Goal: Check status: Check status

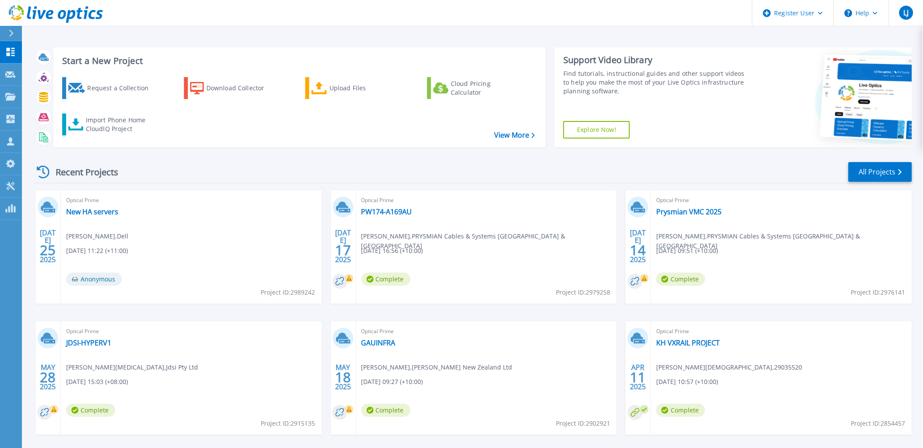
click at [13, 32] on icon at bounding box center [11, 33] width 5 height 7
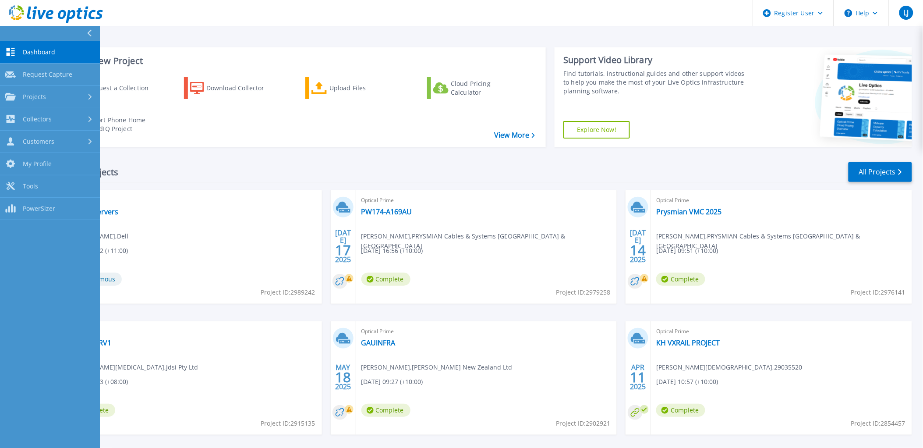
click at [90, 30] on icon at bounding box center [89, 33] width 4 height 7
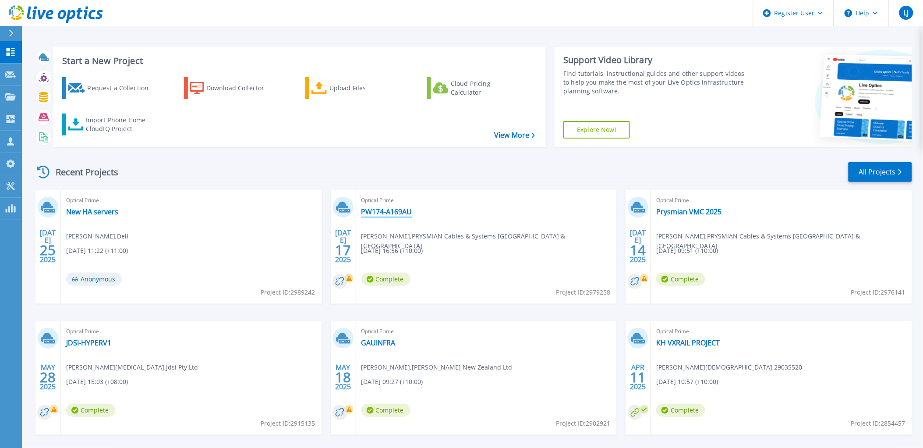
click at [373, 212] on link "PW174-A169AU" at bounding box center [386, 211] width 51 height 9
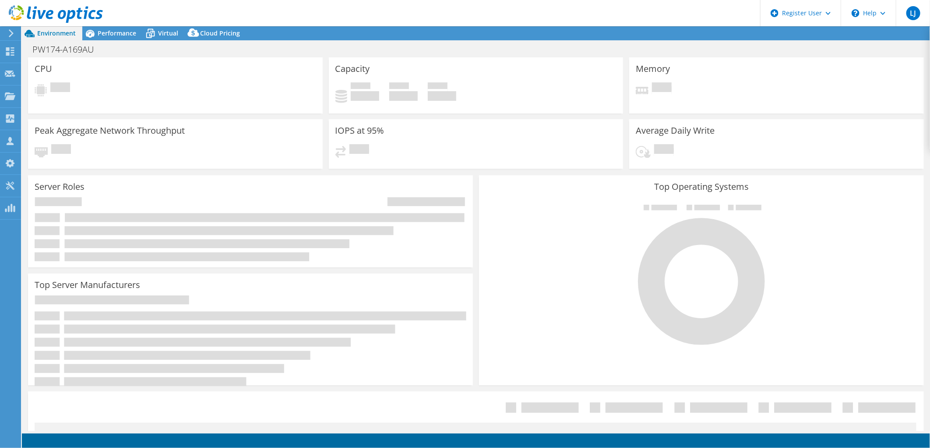
select select "USD"
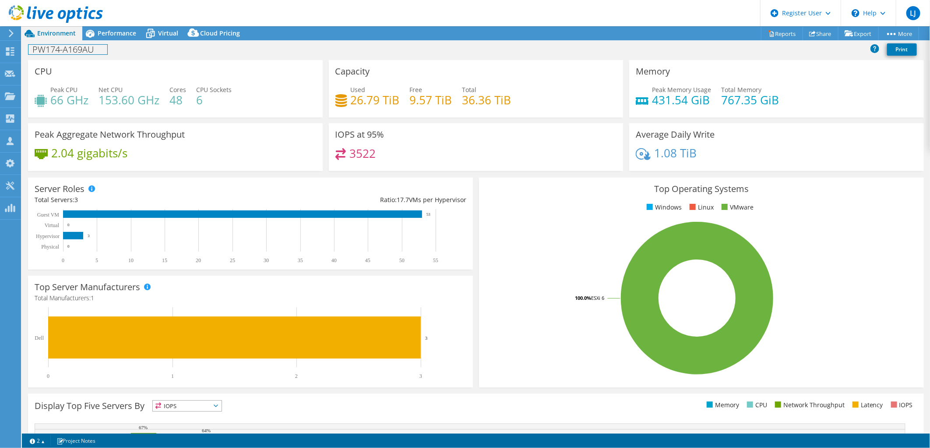
click at [113, 41] on div "PW174-A169AU Print" at bounding box center [476, 49] width 909 height 16
click at [99, 35] on span "Performance" at bounding box center [117, 33] width 39 height 8
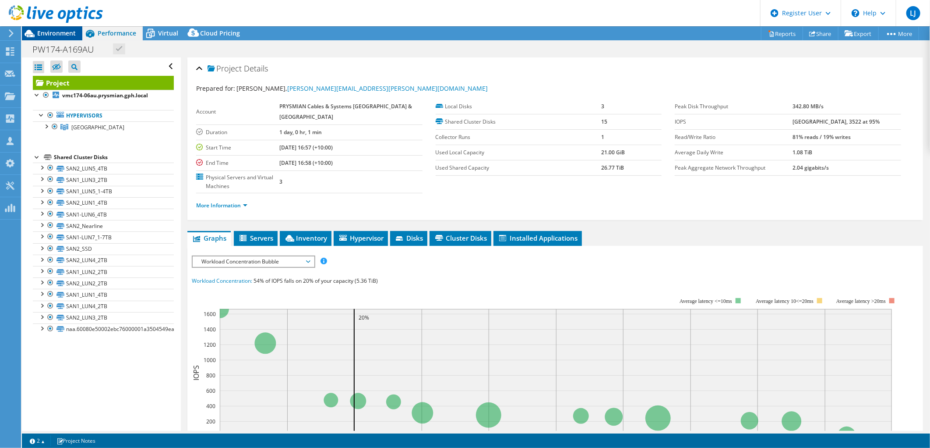
click at [67, 31] on span "Environment" at bounding box center [56, 33] width 39 height 8
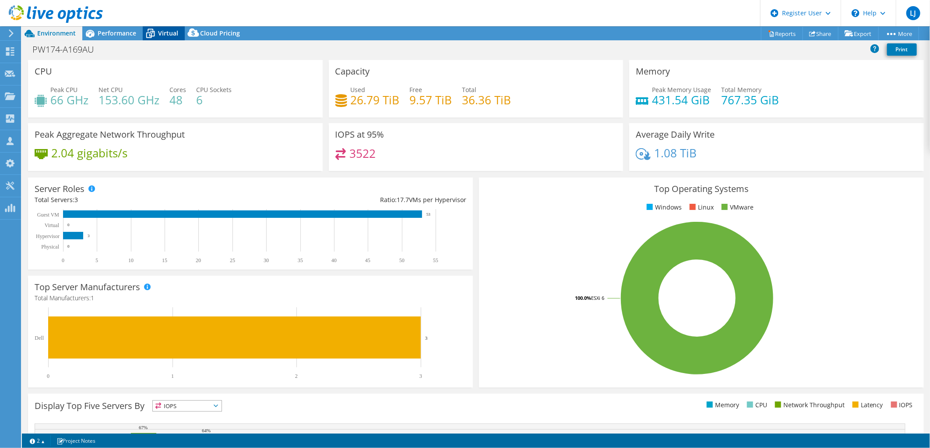
click at [163, 30] on span "Virtual" at bounding box center [168, 33] width 20 height 8
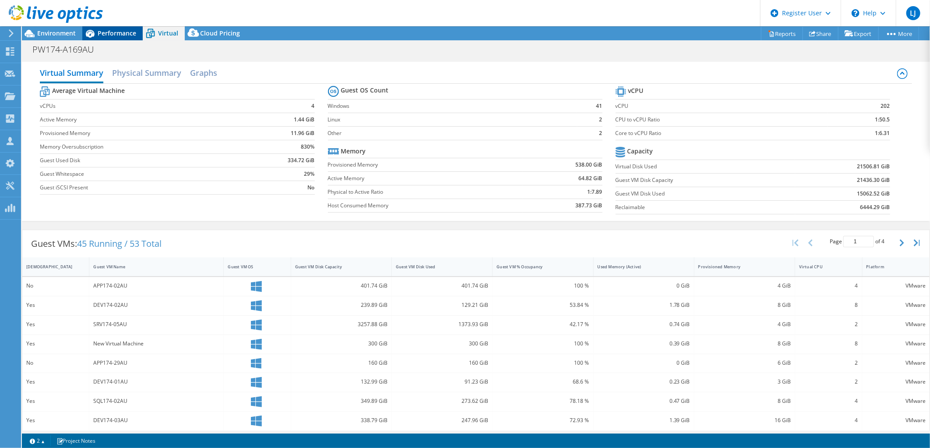
click at [126, 39] on div "Performance" at bounding box center [112, 33] width 60 height 14
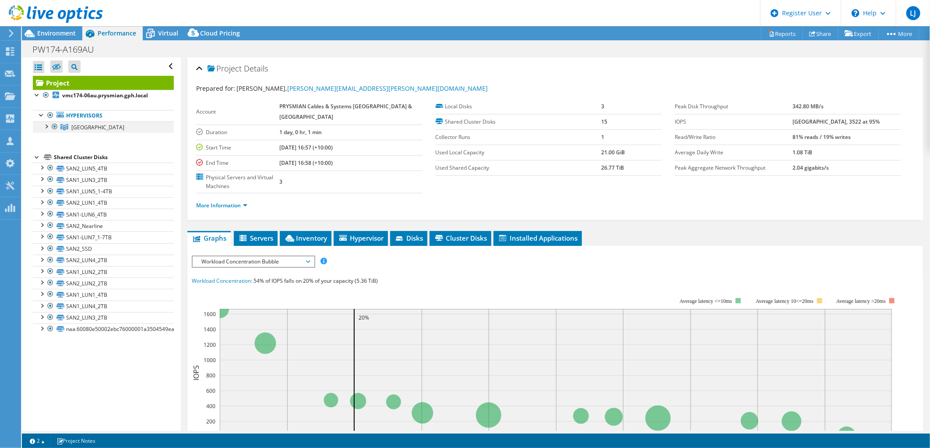
click at [47, 125] on div at bounding box center [46, 125] width 9 height 9
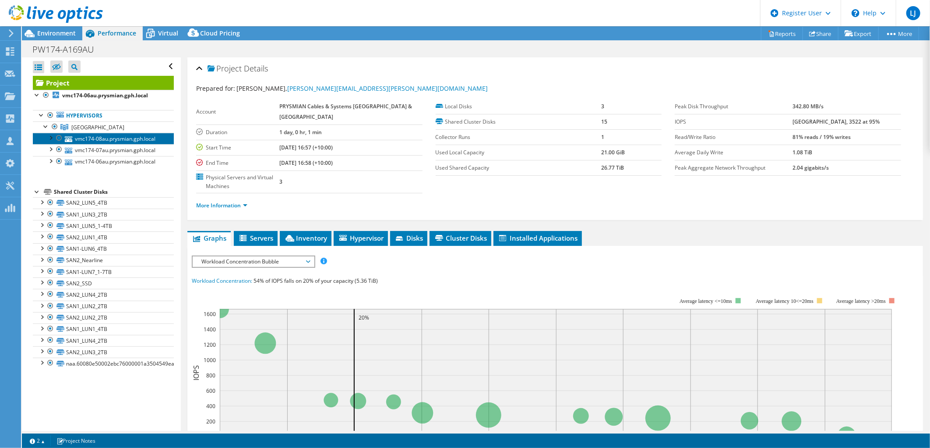
click at [73, 139] on link "vmc174-08au.prysmian.gph.local" at bounding box center [103, 138] width 141 height 11
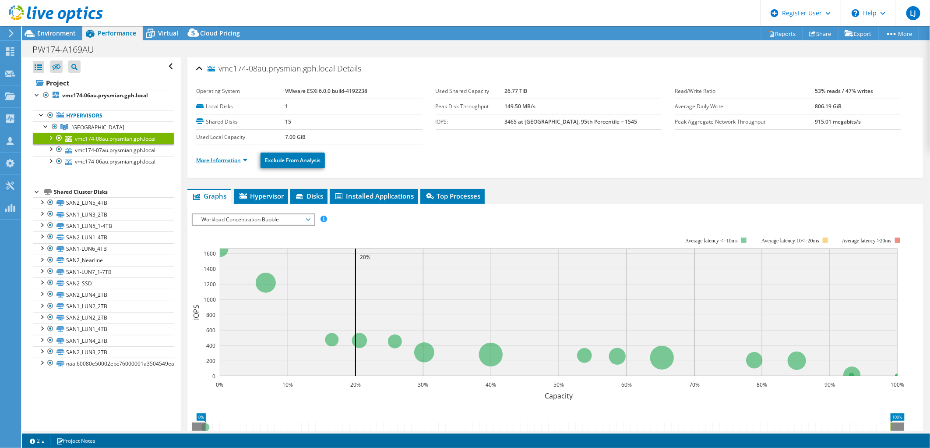
click at [215, 161] on link "More Information" at bounding box center [221, 159] width 51 height 7
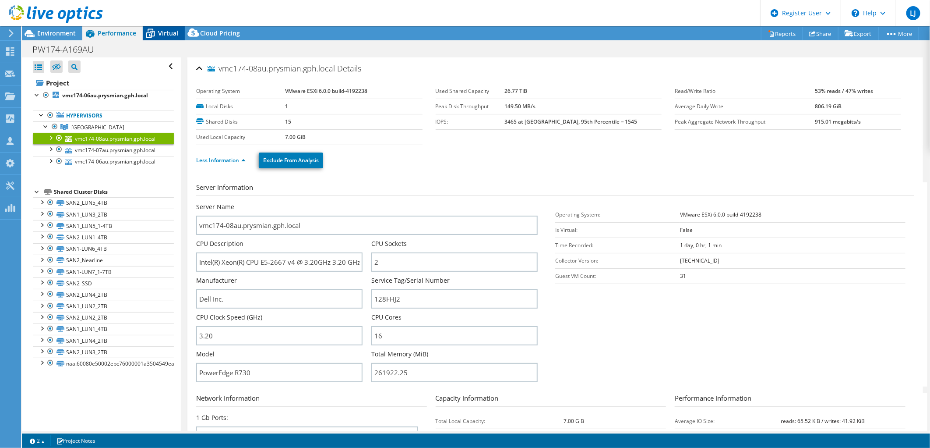
click at [150, 31] on icon at bounding box center [150, 33] width 15 height 15
